Goal: Task Accomplishment & Management: Use online tool/utility

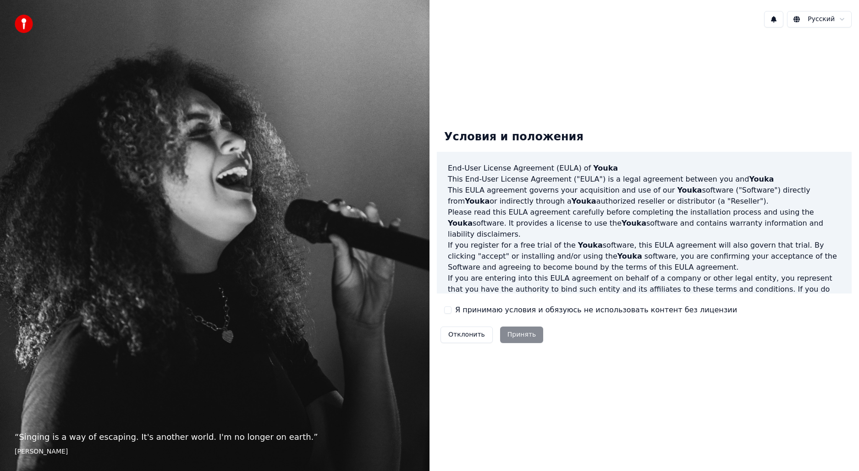
click at [529, 337] on div "Отклонить Принять" at bounding box center [492, 335] width 110 height 24
click at [506, 333] on div "Отклонить Принять" at bounding box center [492, 335] width 110 height 24
click at [520, 331] on div "Отклонить Принять" at bounding box center [492, 335] width 110 height 24
click at [525, 332] on div "Отклонить Принять" at bounding box center [492, 335] width 110 height 24
click at [446, 312] on button "Я принимаю условия и обязуюсь не использовать контент без лицензии" at bounding box center [447, 309] width 7 height 7
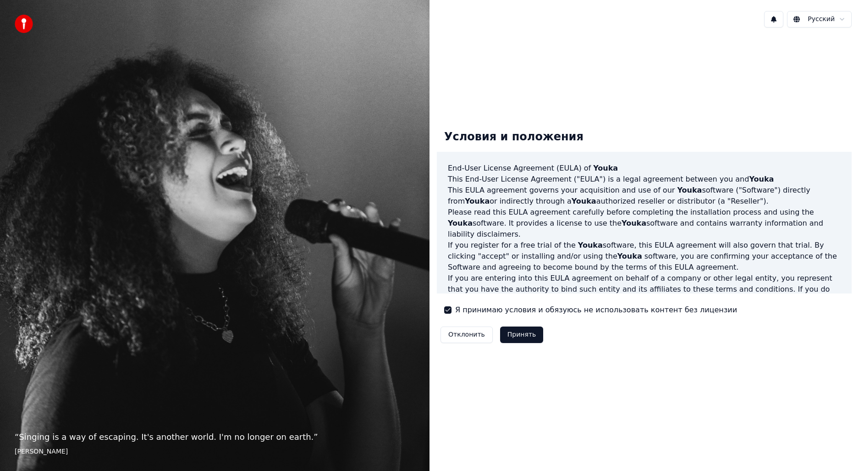
click at [516, 335] on button "Принять" at bounding box center [522, 334] width 44 height 17
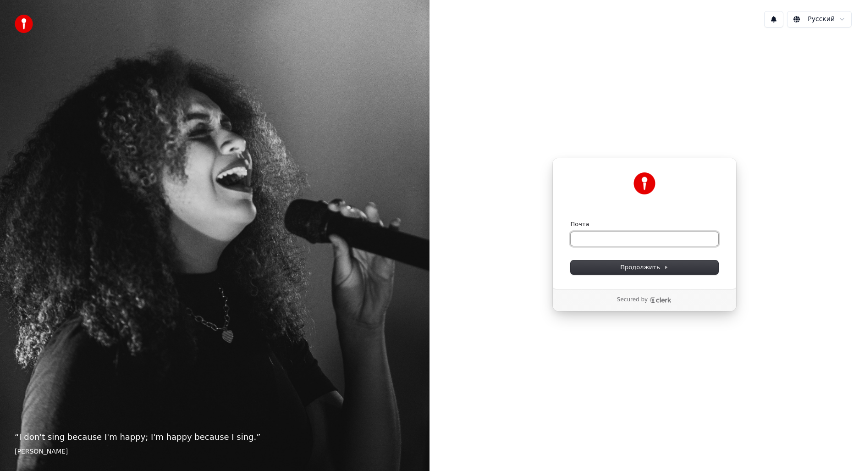
click at [638, 238] on input "Почта" at bounding box center [645, 239] width 148 height 14
click at [602, 237] on input "Почта" at bounding box center [645, 239] width 148 height 14
click at [669, 270] on button "Продолжить" at bounding box center [645, 267] width 148 height 14
type input "**********"
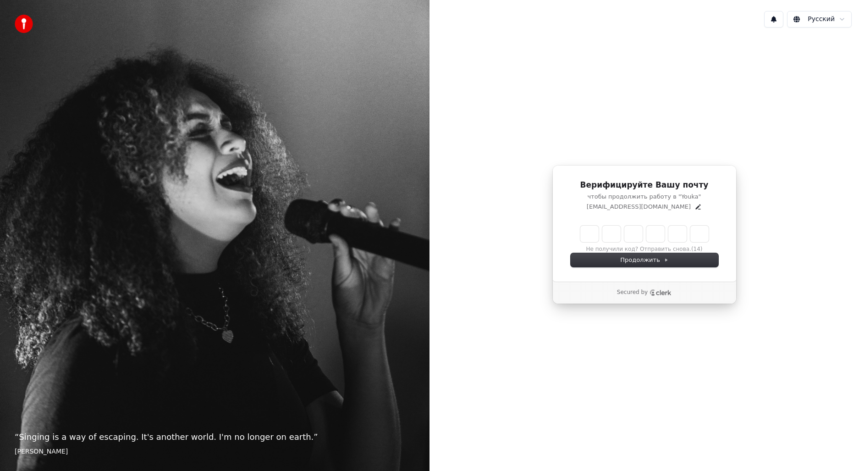
click at [594, 234] on input "Enter verification code" at bounding box center [644, 234] width 128 height 17
type input "******"
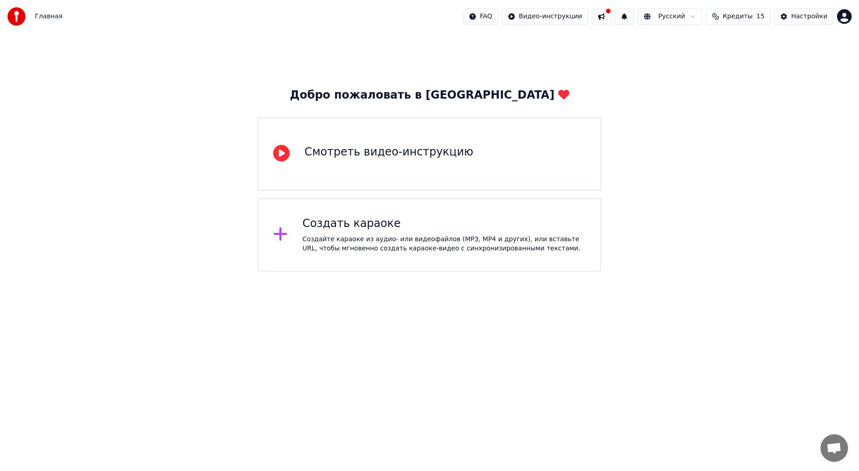
click at [413, 229] on div "Создать караоке" at bounding box center [444, 223] width 283 height 15
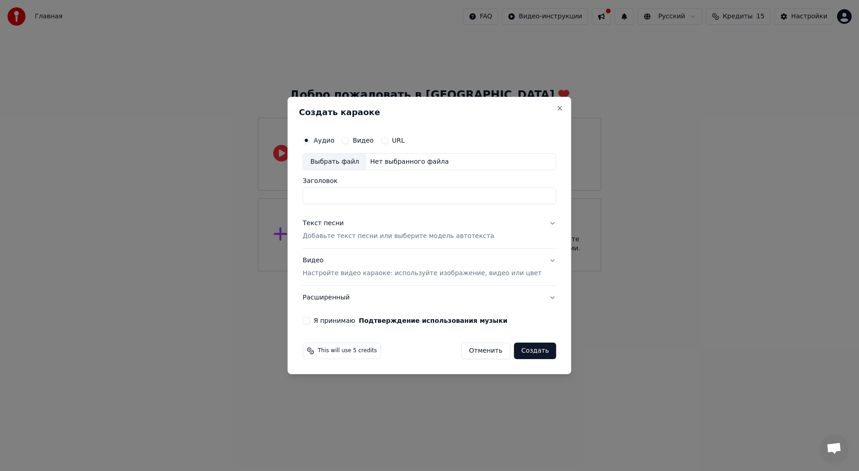
click at [374, 138] on label "Видео" at bounding box center [362, 140] width 21 height 6
click at [349, 138] on button "Видео" at bounding box center [344, 140] width 7 height 7
click at [321, 320] on div "Я принимаю Подтверждение использования музыки" at bounding box center [429, 320] width 253 height 7
click at [310, 323] on button "Я принимаю Подтверждение использования музыки" at bounding box center [306, 320] width 7 height 7
